Goal: Information Seeking & Learning: Learn about a topic

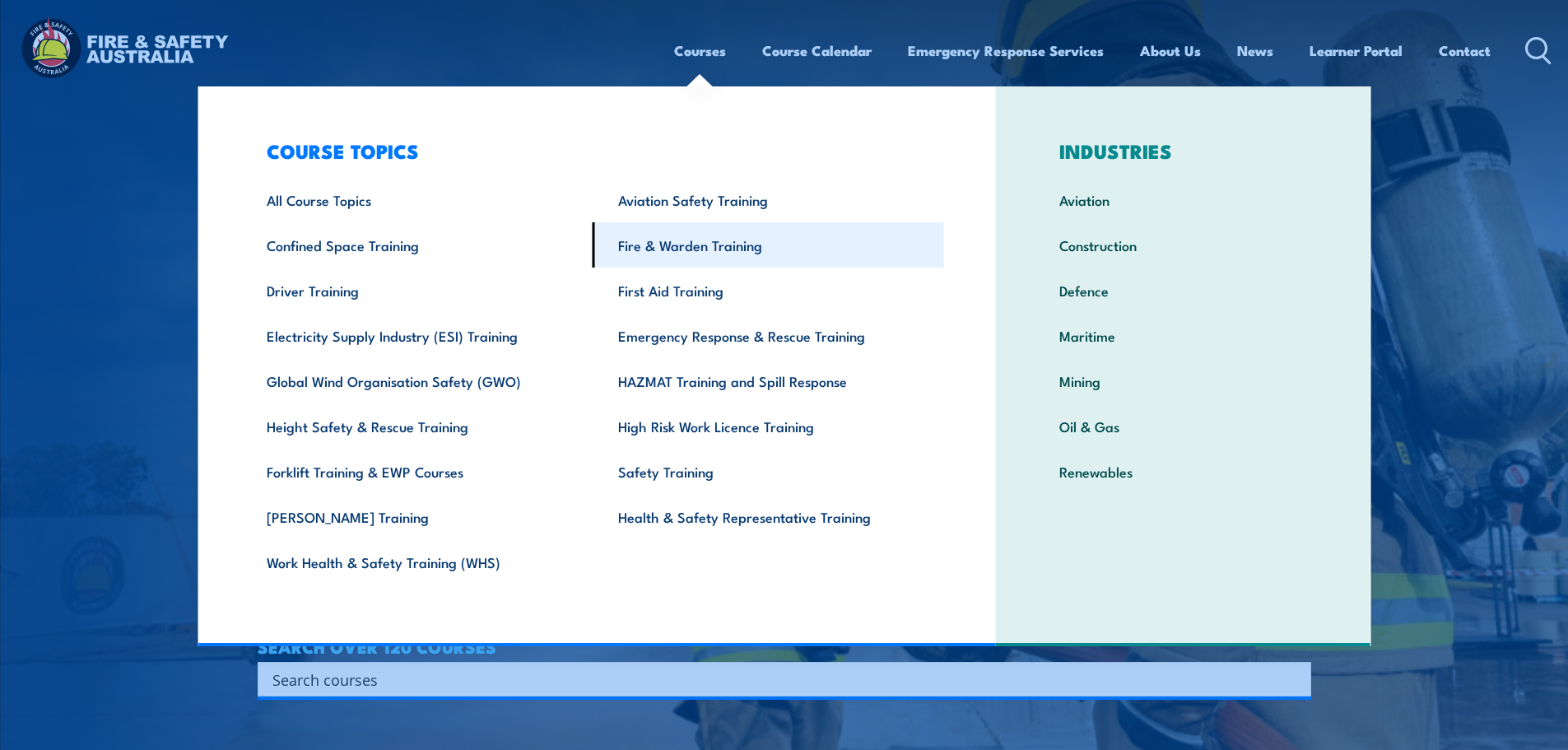
click at [698, 244] on link "Fire & Warden Training" at bounding box center [768, 245] width 351 height 45
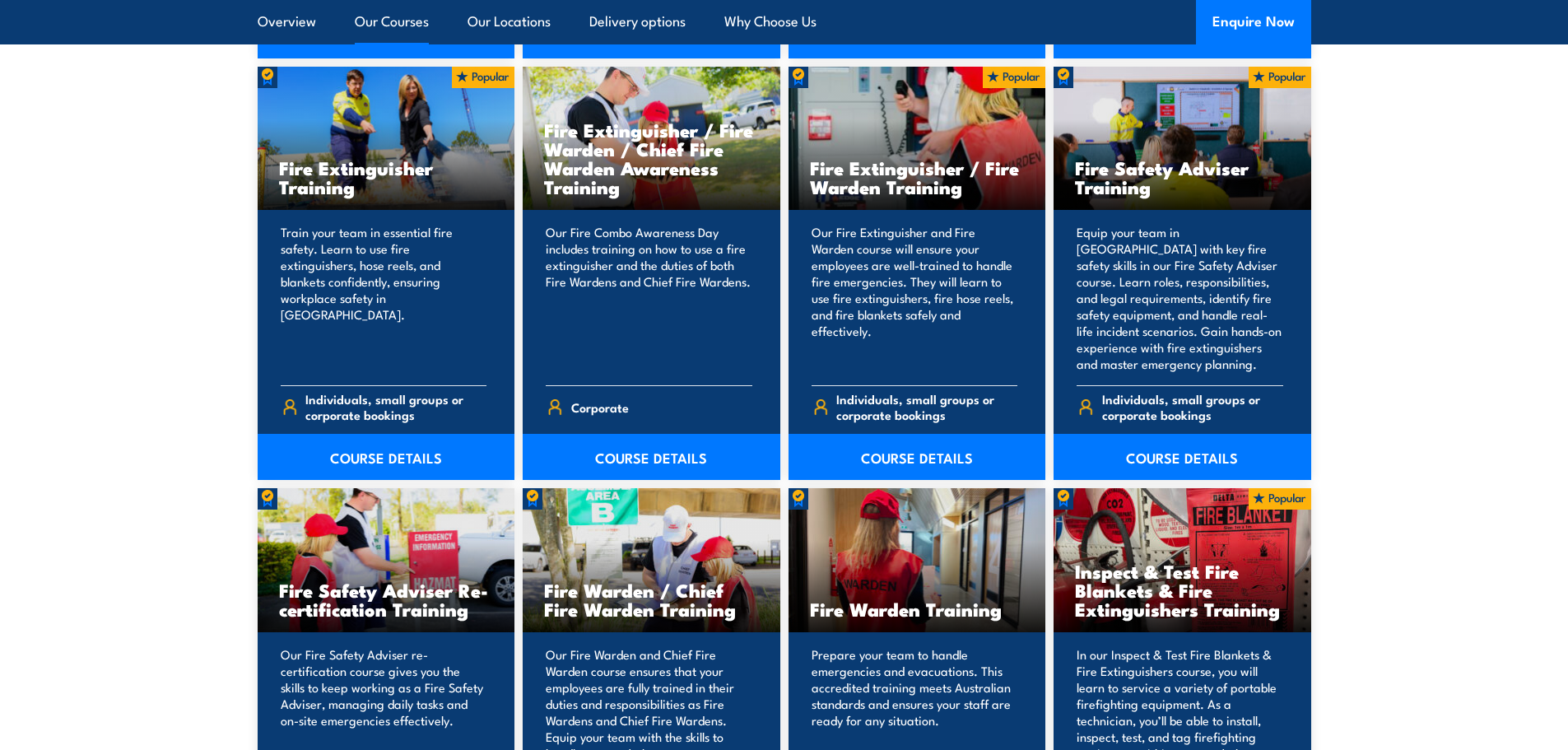
scroll to position [1977, 0]
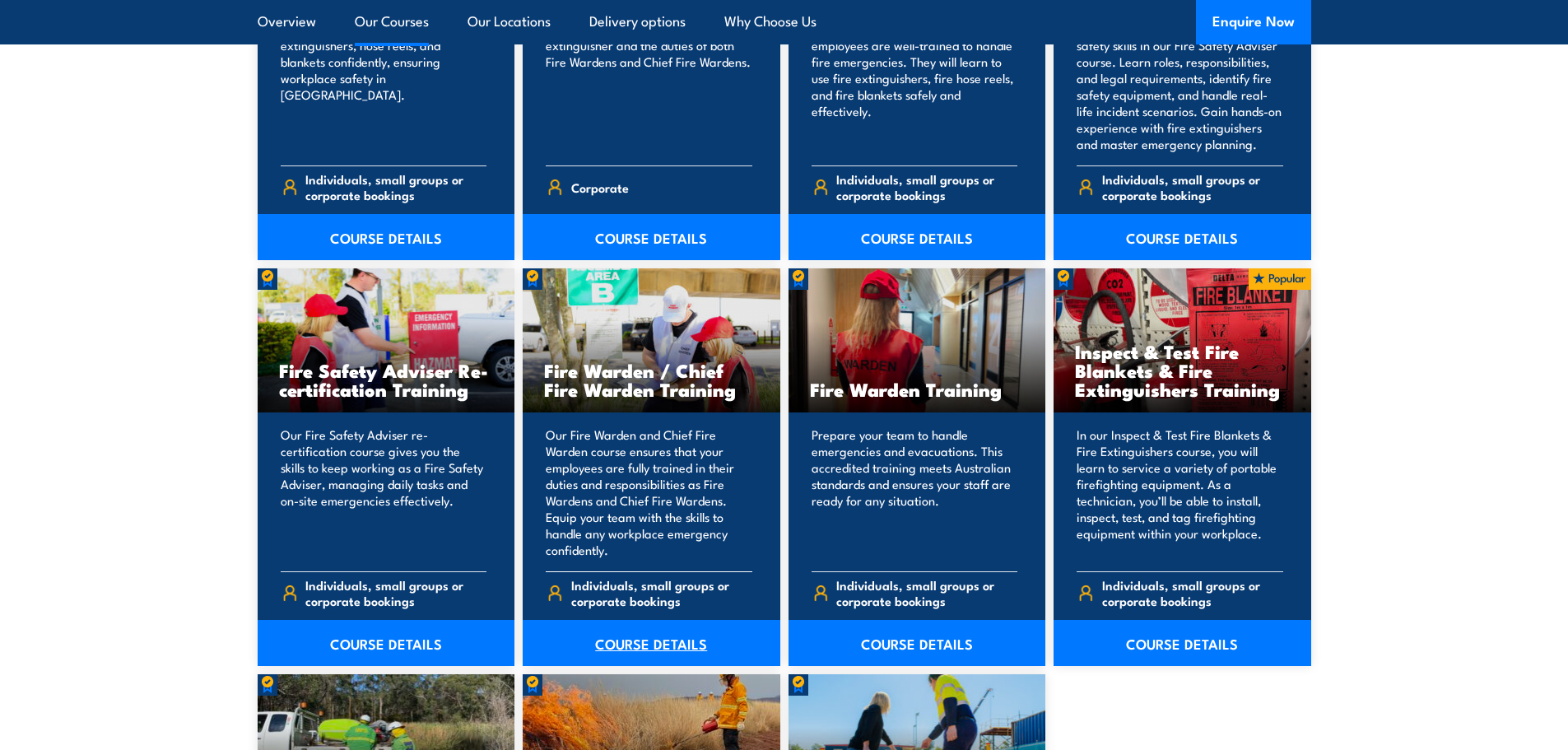
click at [654, 646] on link "COURSE DETAILS" at bounding box center [651, 643] width 258 height 46
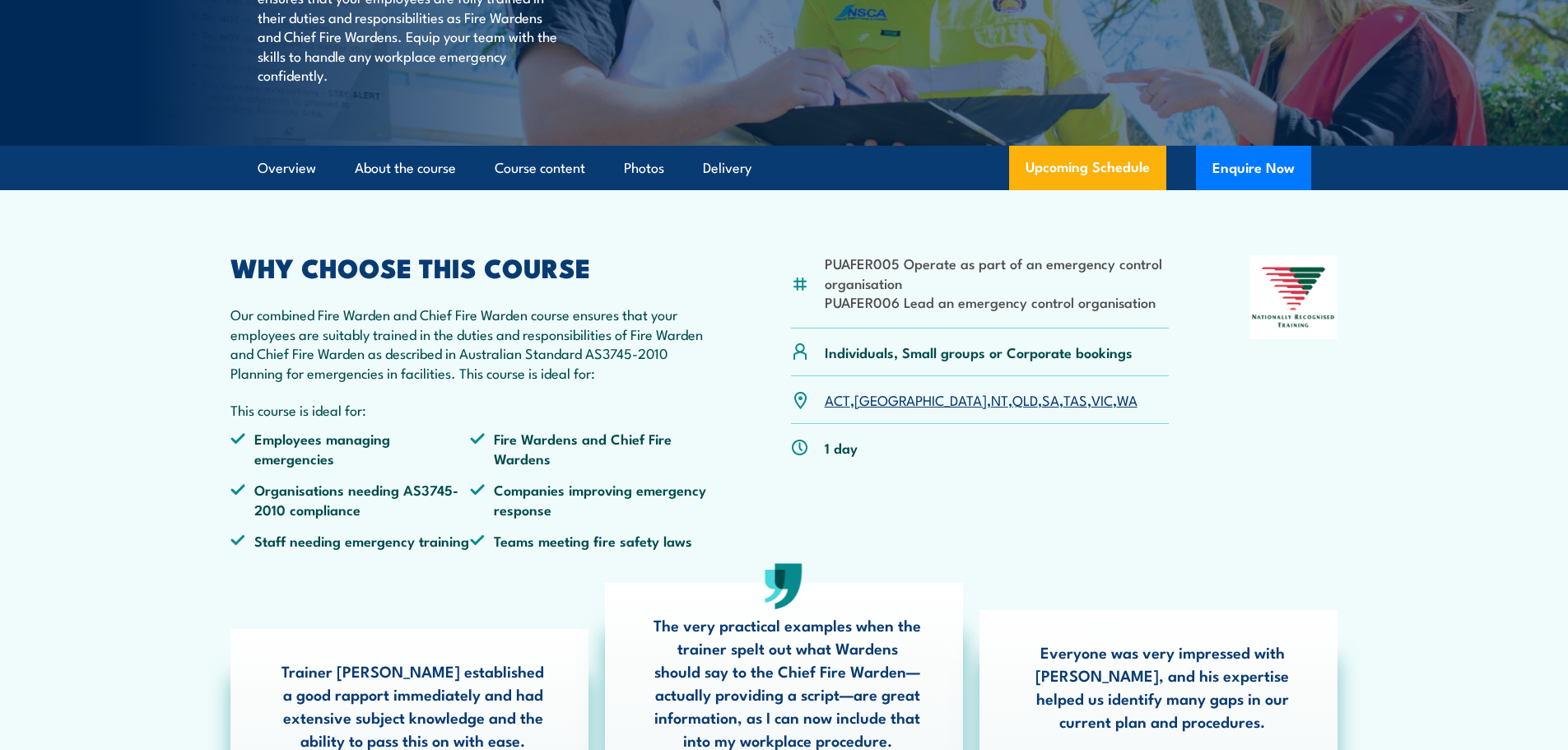
scroll to position [412, 0]
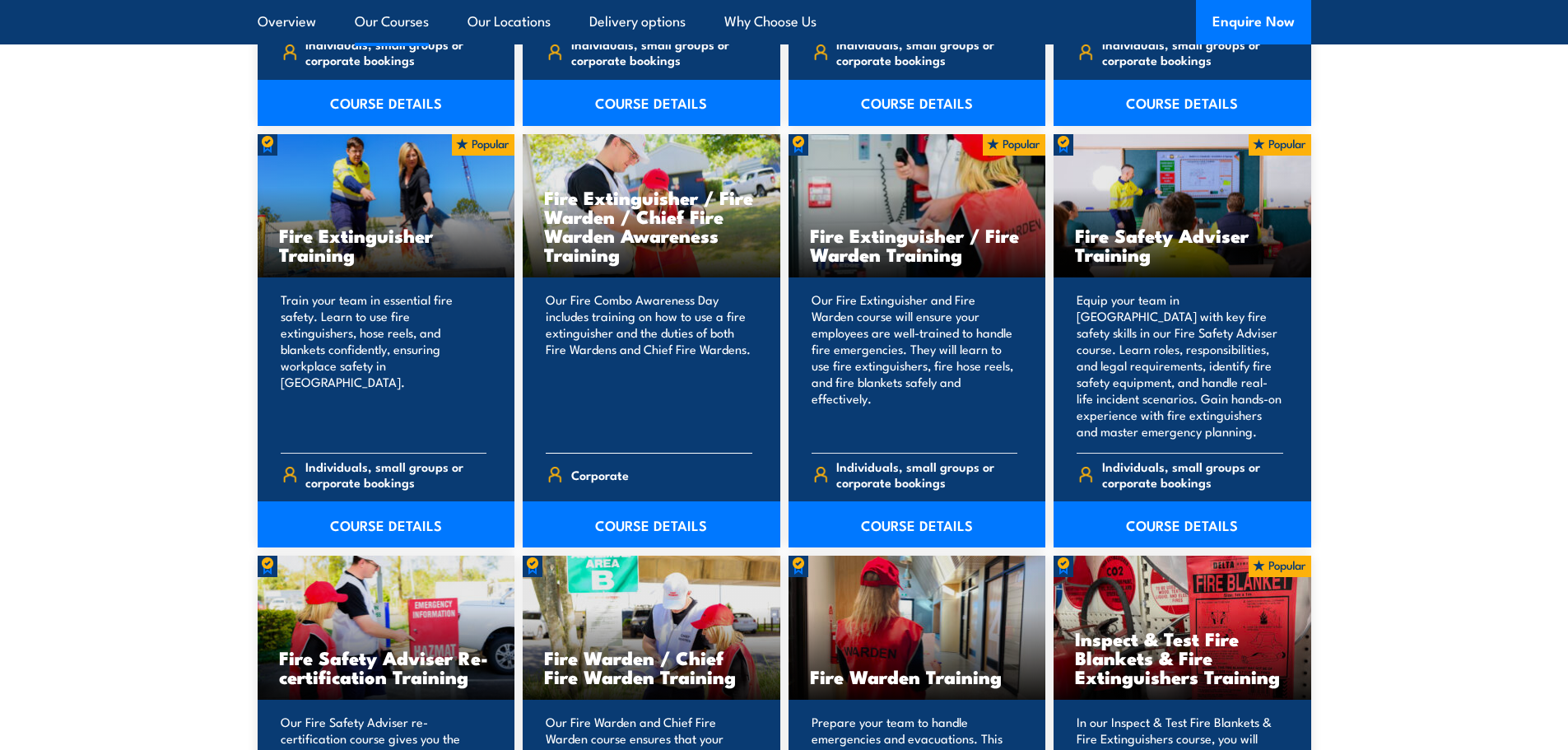
scroll to position [1647, 0]
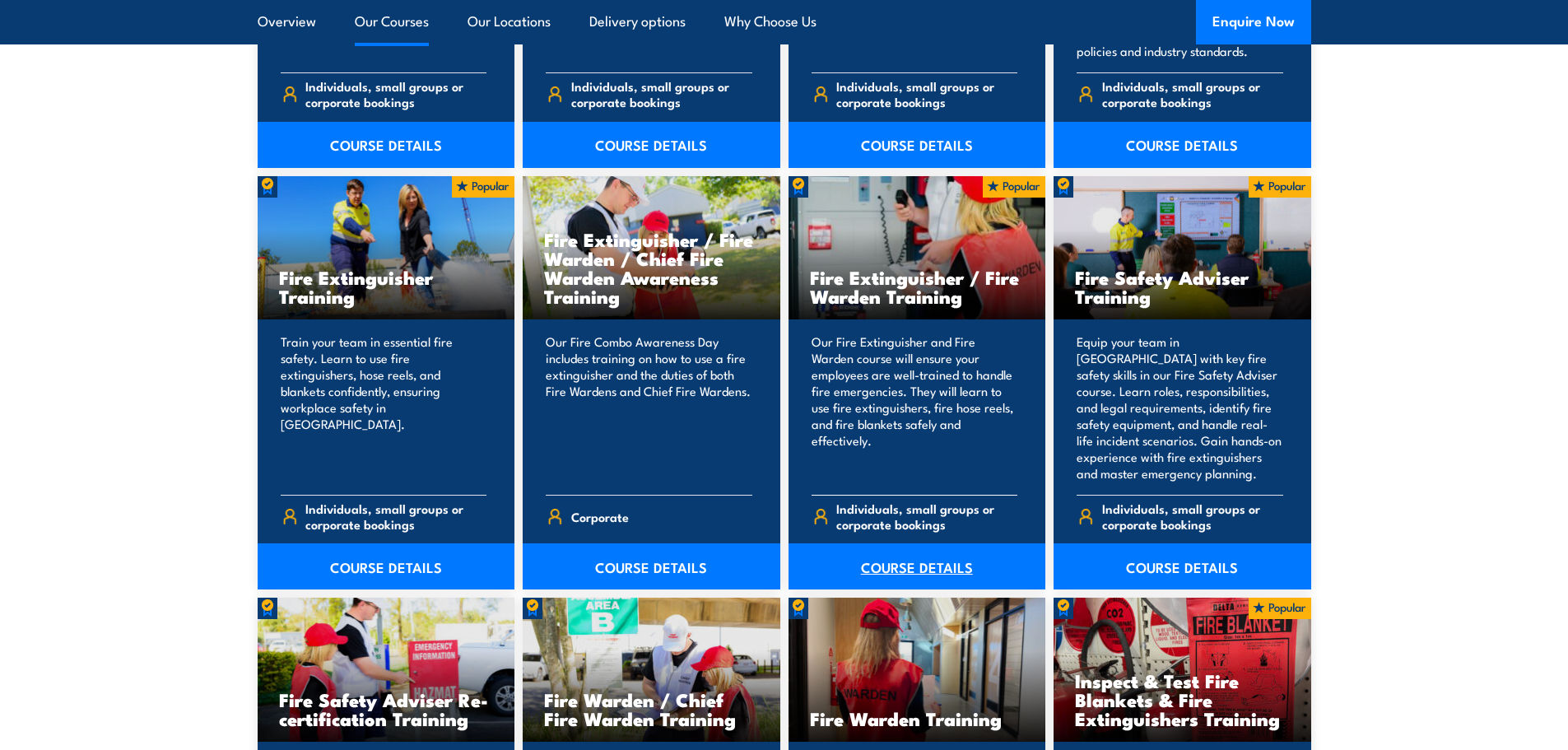
click at [917, 567] on link "COURSE DETAILS" at bounding box center [917, 567] width 258 height 46
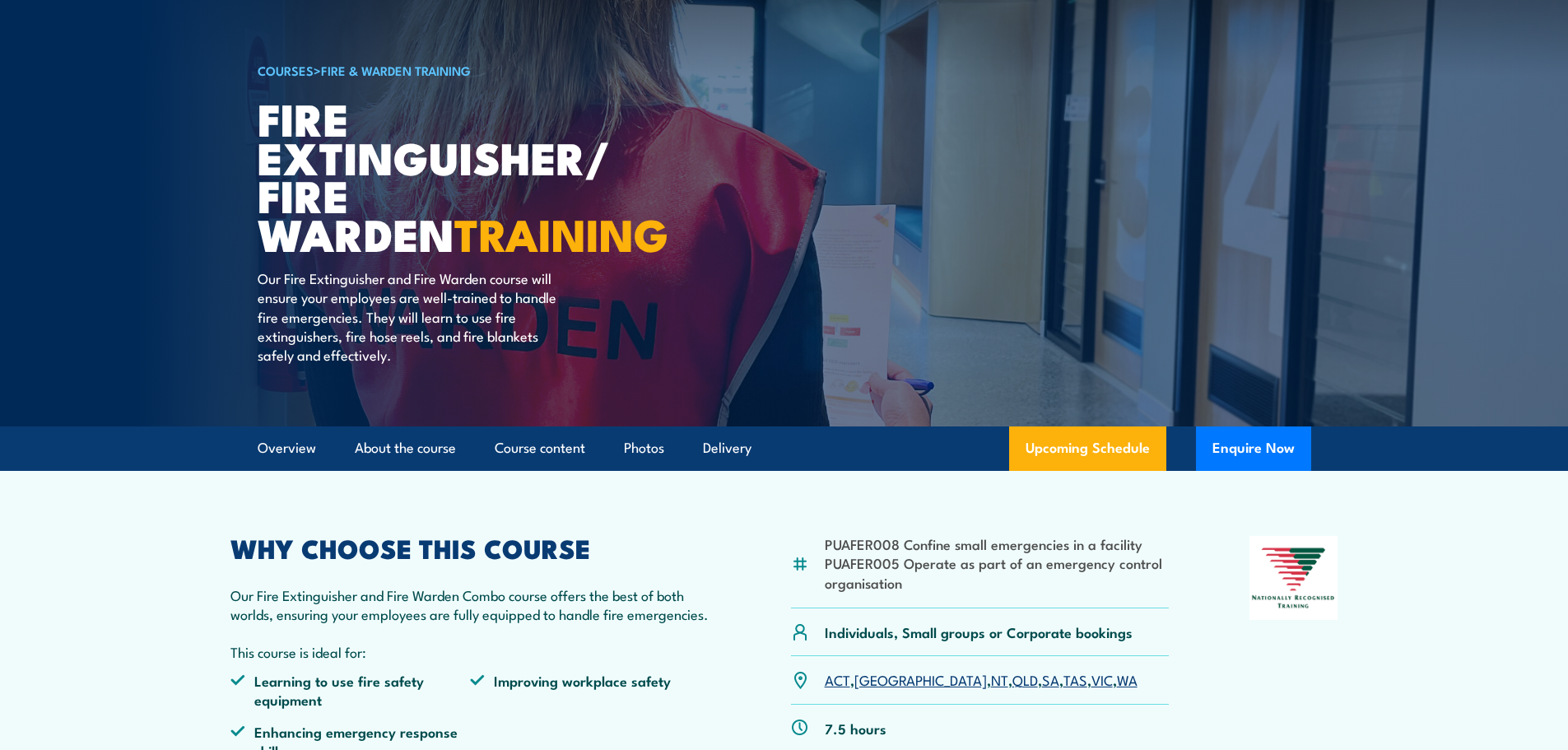
scroll to position [330, 0]
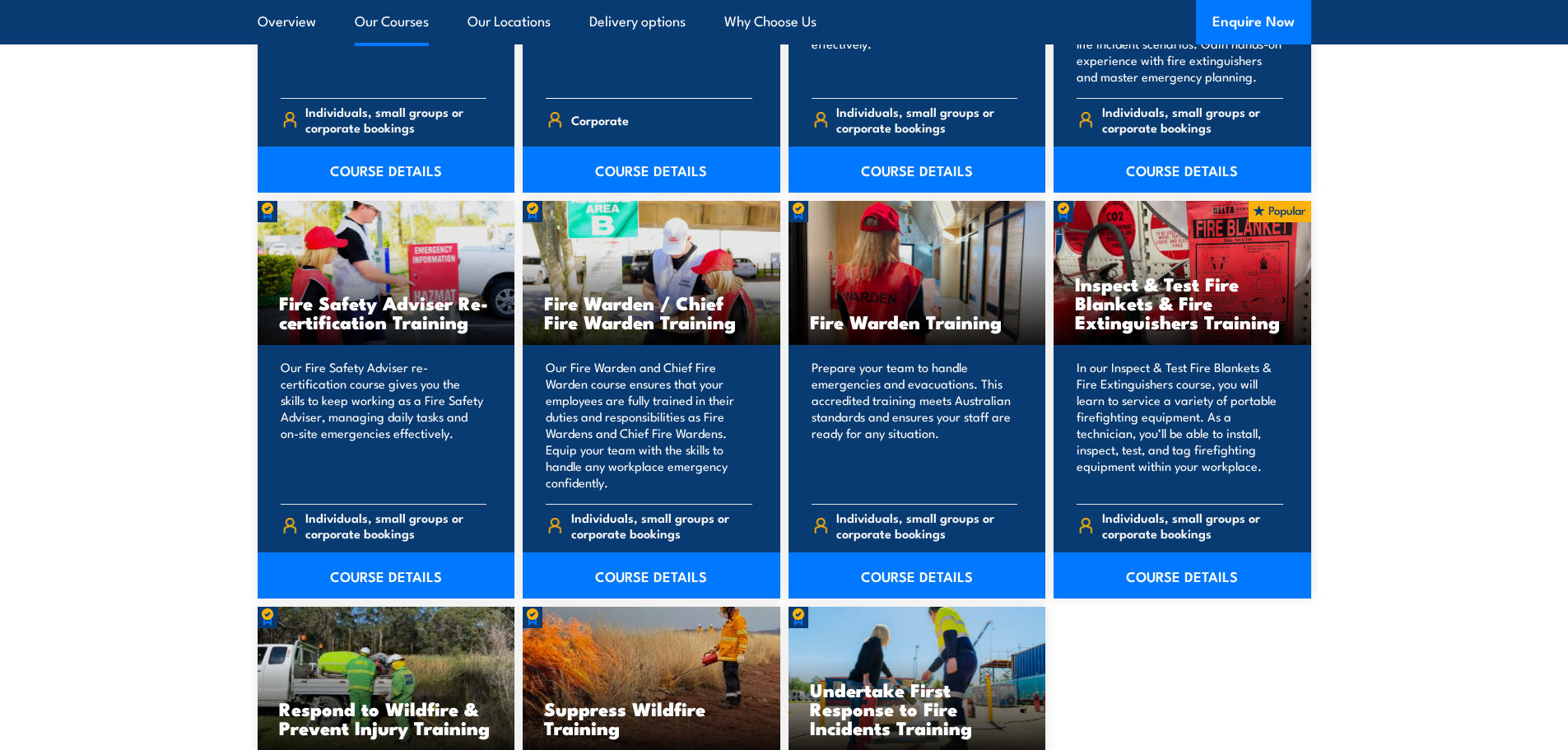
scroll to position [2059, 0]
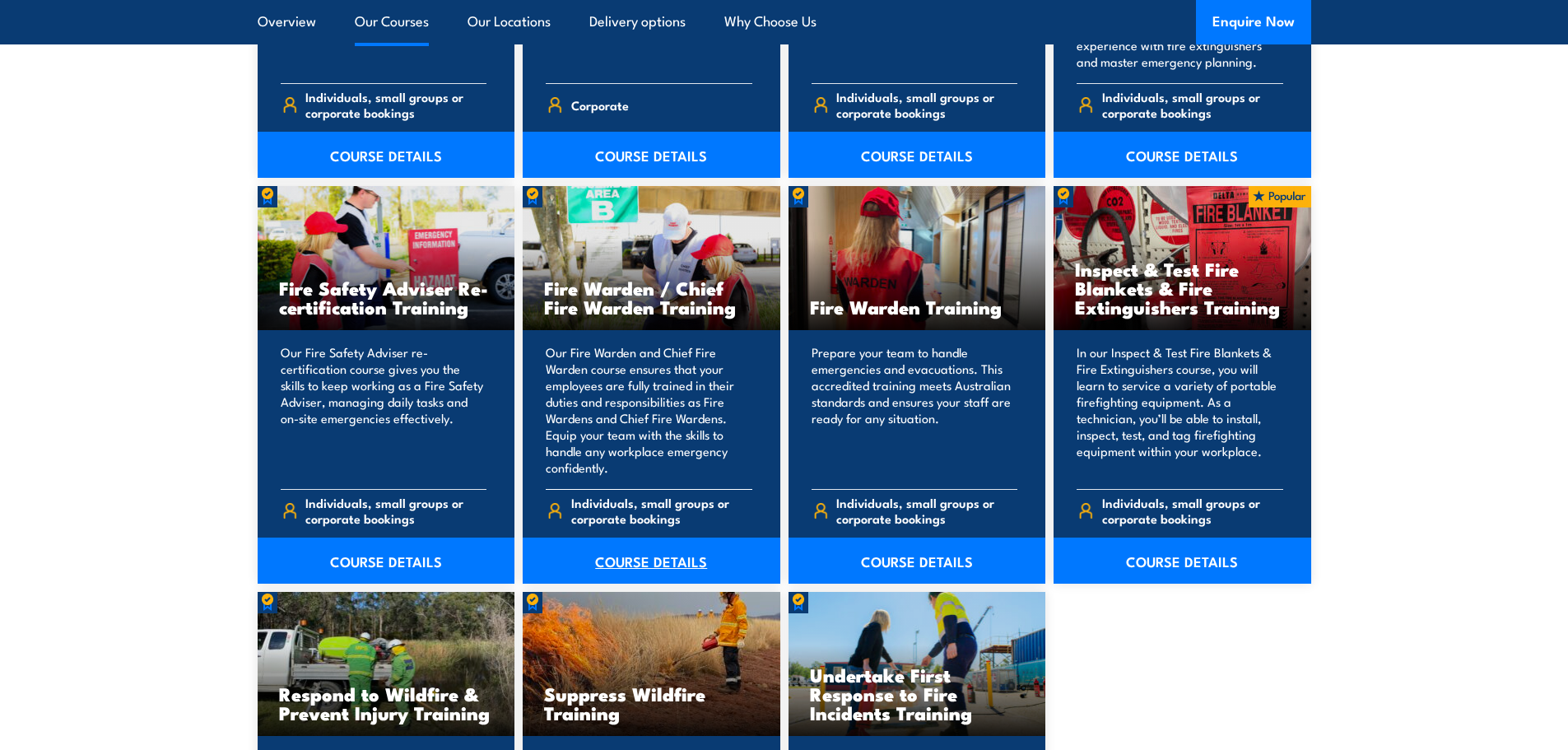
click at [638, 556] on link "COURSE DETAILS" at bounding box center [651, 560] width 258 height 46
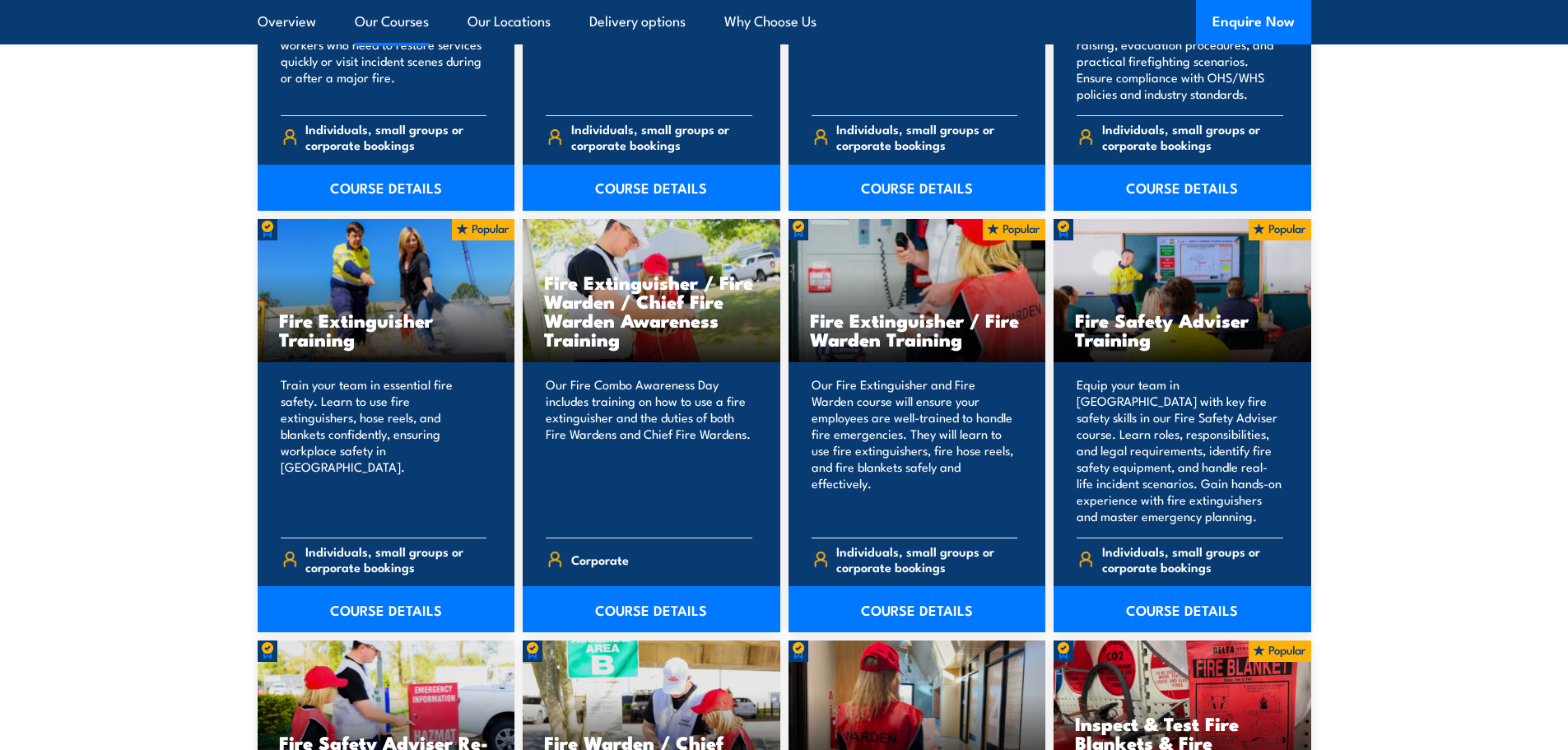
scroll to position [1565, 0]
